Goal: Information Seeking & Learning: Obtain resource

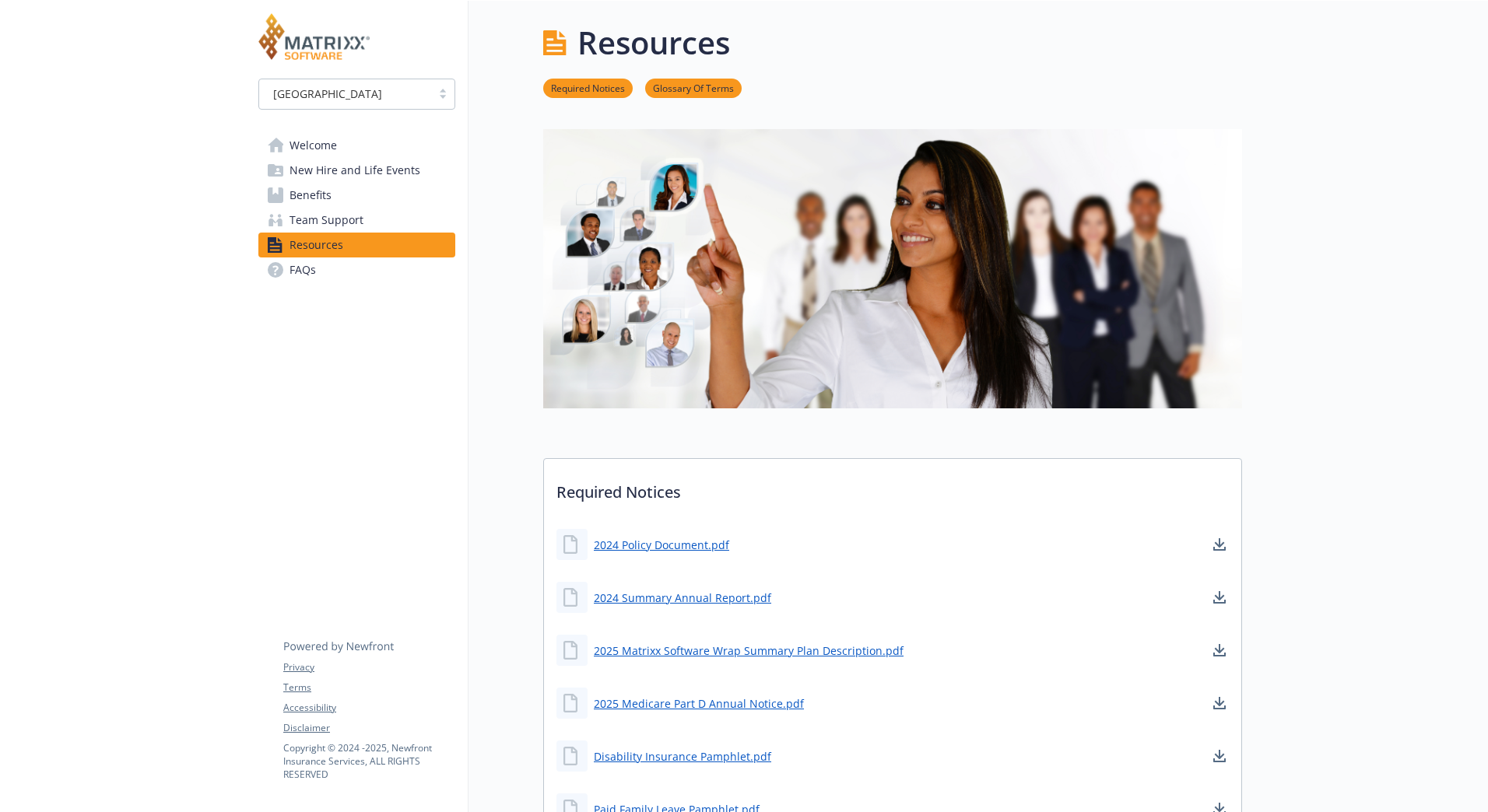
scroll to position [410, 12]
